Goal: Transaction & Acquisition: Purchase product/service

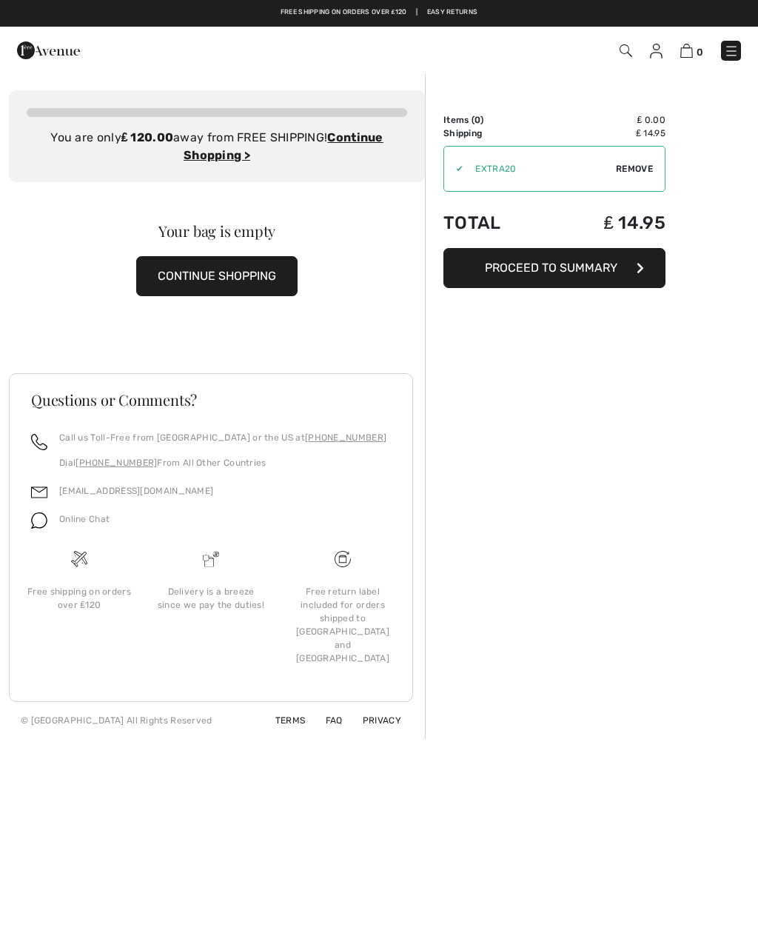
click at [640, 265] on icon "button" at bounding box center [639, 268] width 7 height 12
click at [572, 263] on span "Proceed to Summary" at bounding box center [551, 268] width 132 height 14
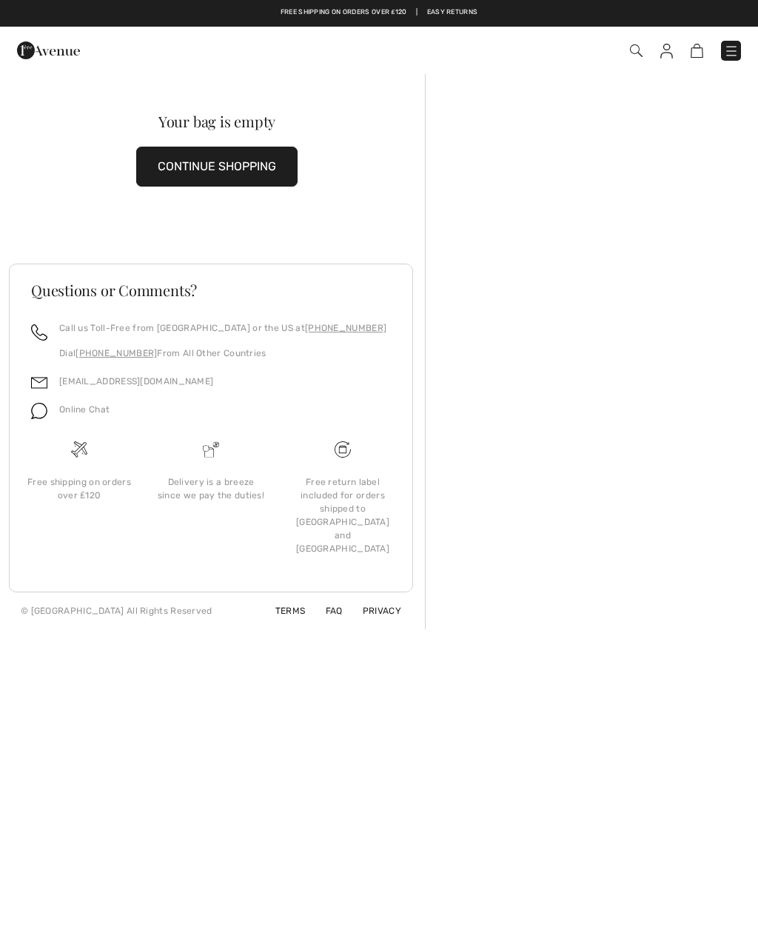
click at [670, 49] on img at bounding box center [666, 51] width 13 height 15
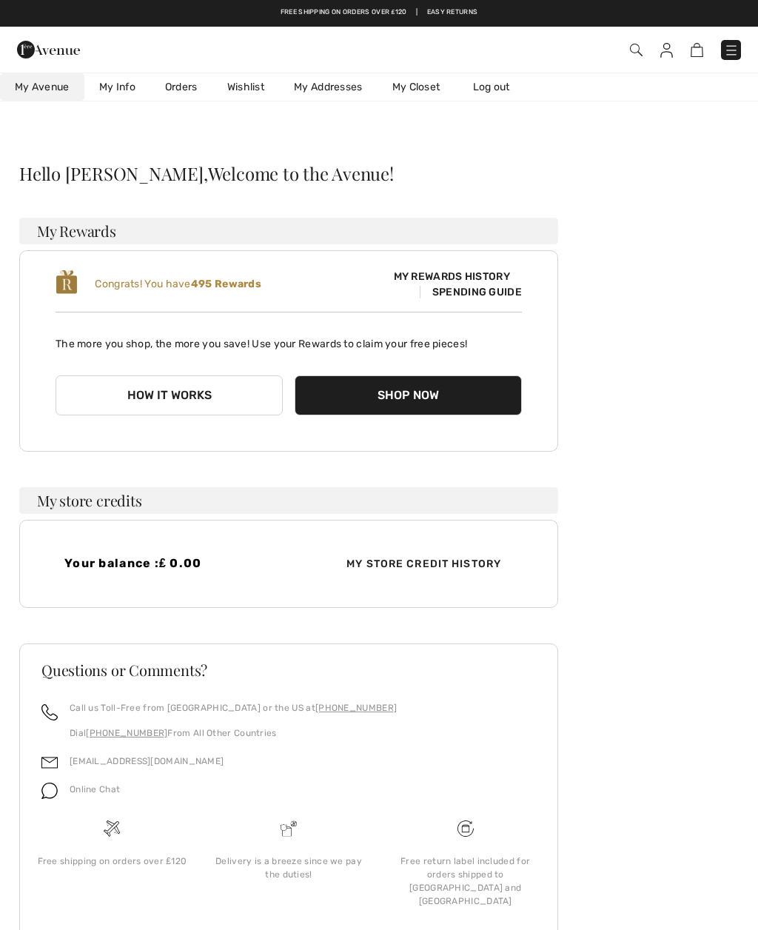
click at [195, 78] on link "Orders" at bounding box center [181, 86] width 62 height 27
